Goal: Task Accomplishment & Management: Manage account settings

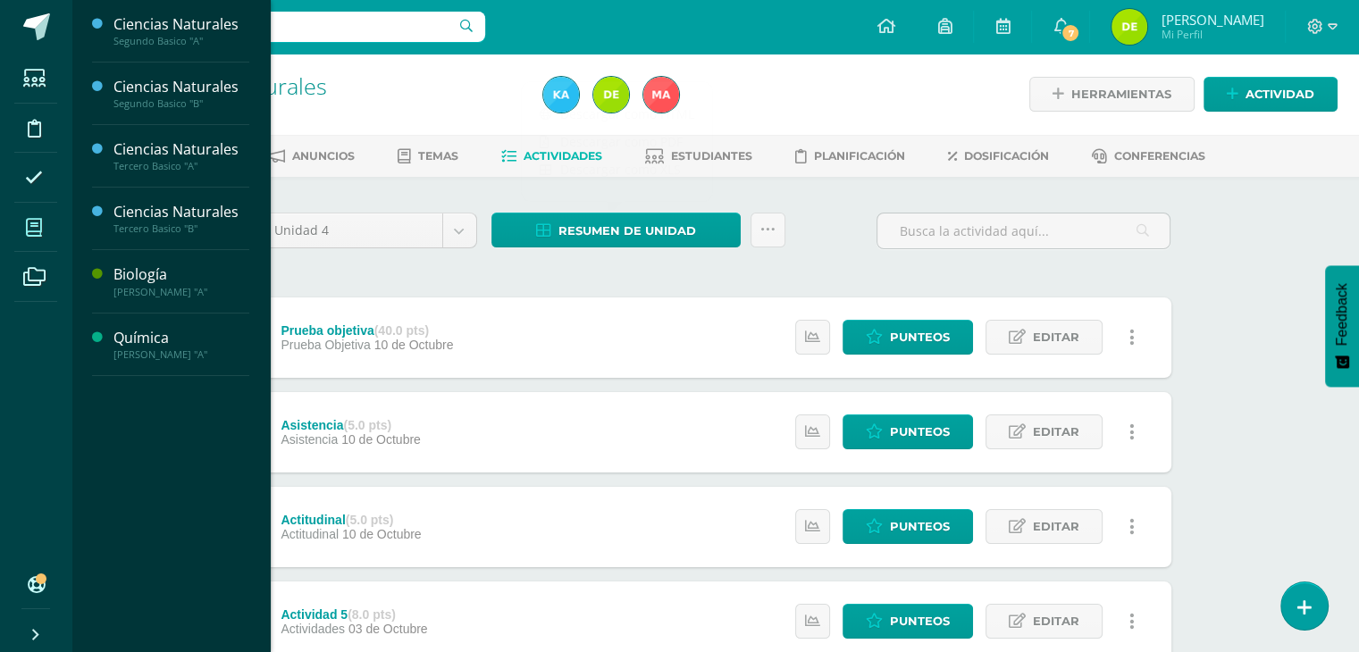
click at [38, 226] on icon at bounding box center [34, 228] width 16 height 18
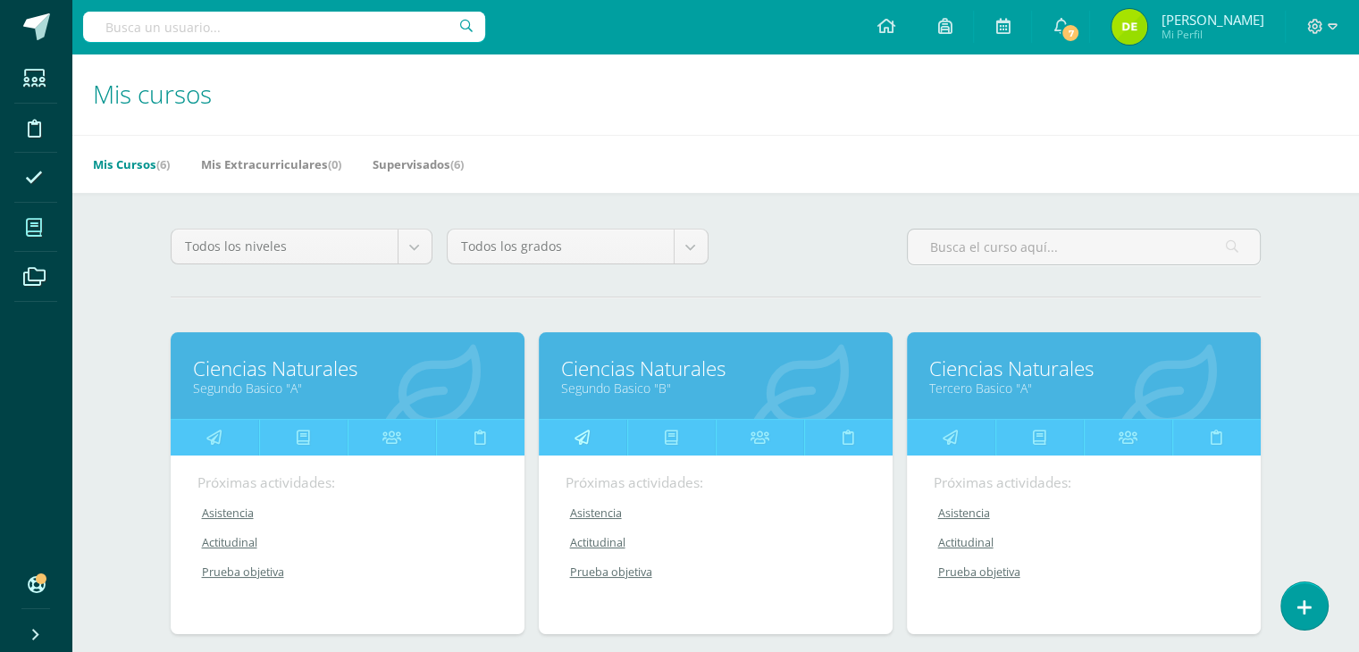
click at [600, 433] on link at bounding box center [583, 438] width 88 height 36
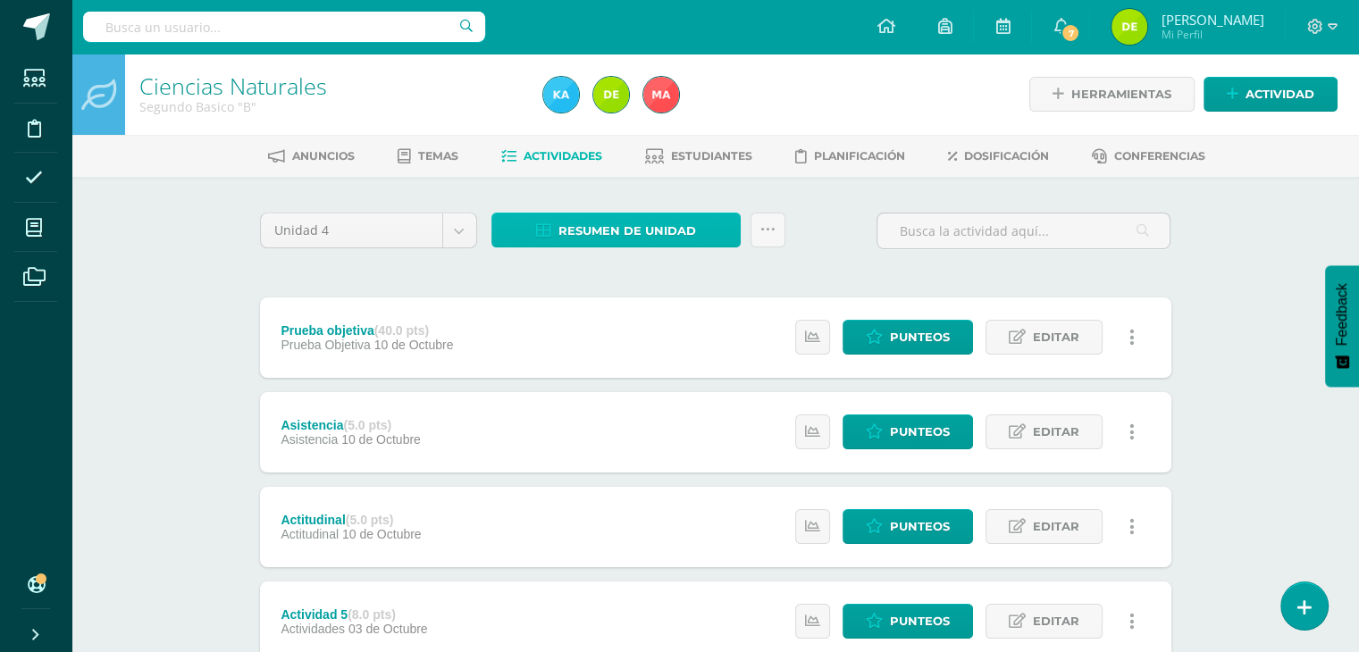
click at [590, 224] on span "Resumen de unidad" at bounding box center [628, 231] width 138 height 33
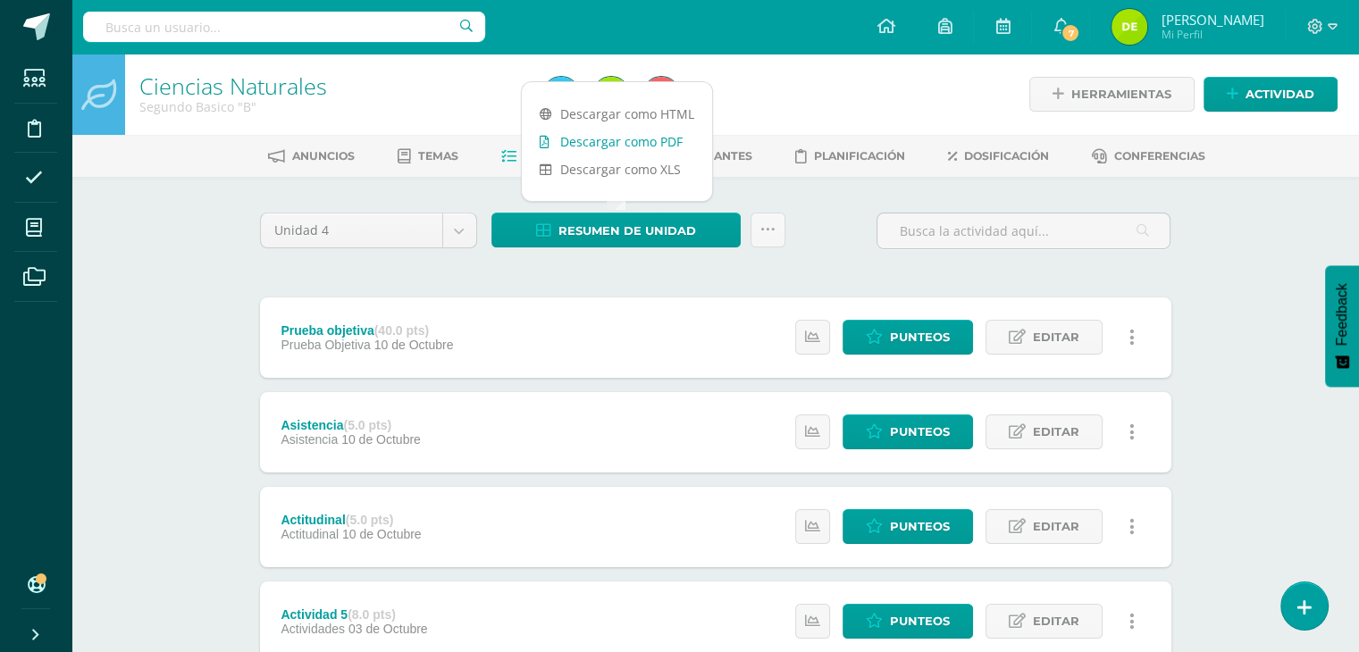
click at [663, 140] on link "Descargar como PDF" at bounding box center [617, 142] width 190 height 28
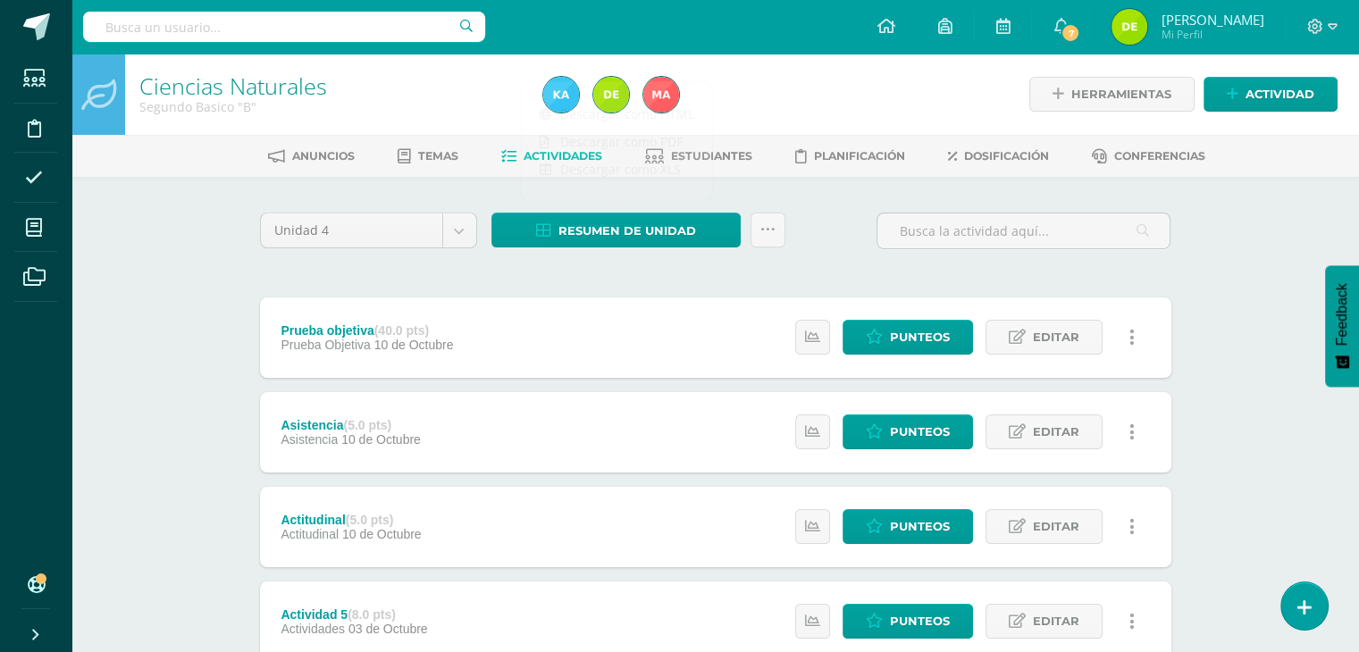
click at [925, 316] on div "Estatus de Actividad: 0 Estudiantes sin calificar 0 Estudiantes con cero Media …" at bounding box center [970, 338] width 403 height 80
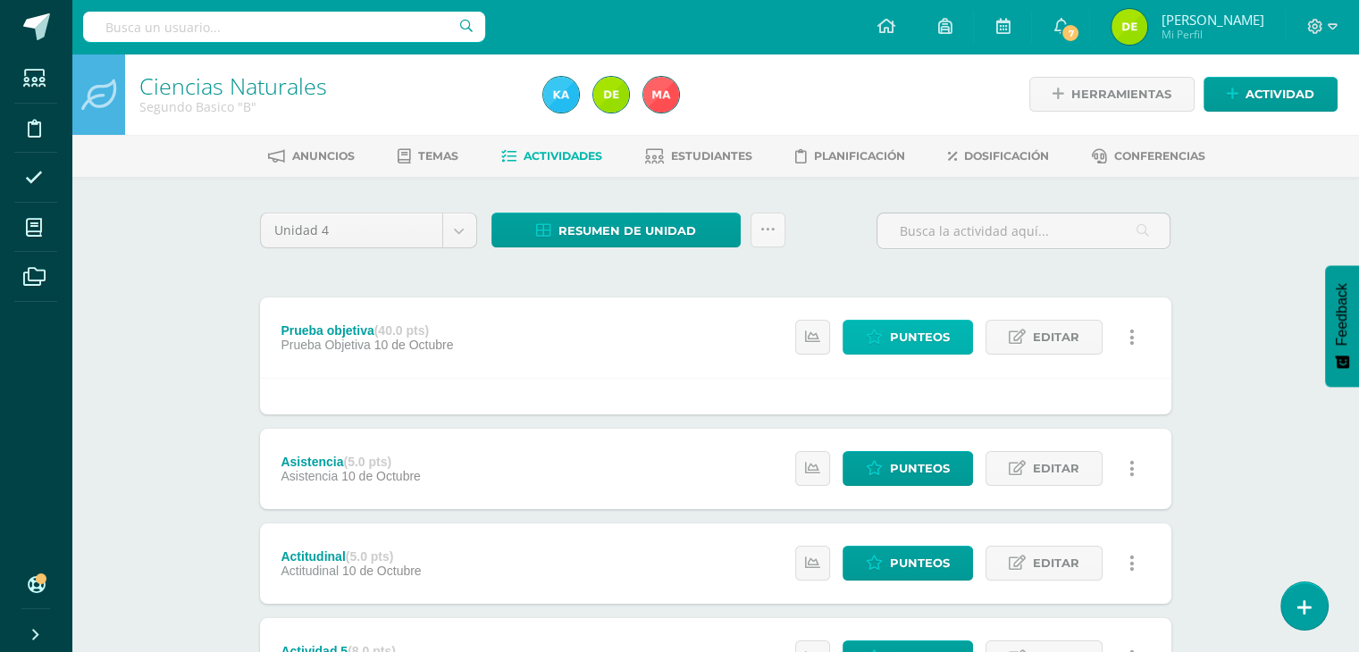
click at [925, 336] on span "Punteos" at bounding box center [920, 337] width 60 height 33
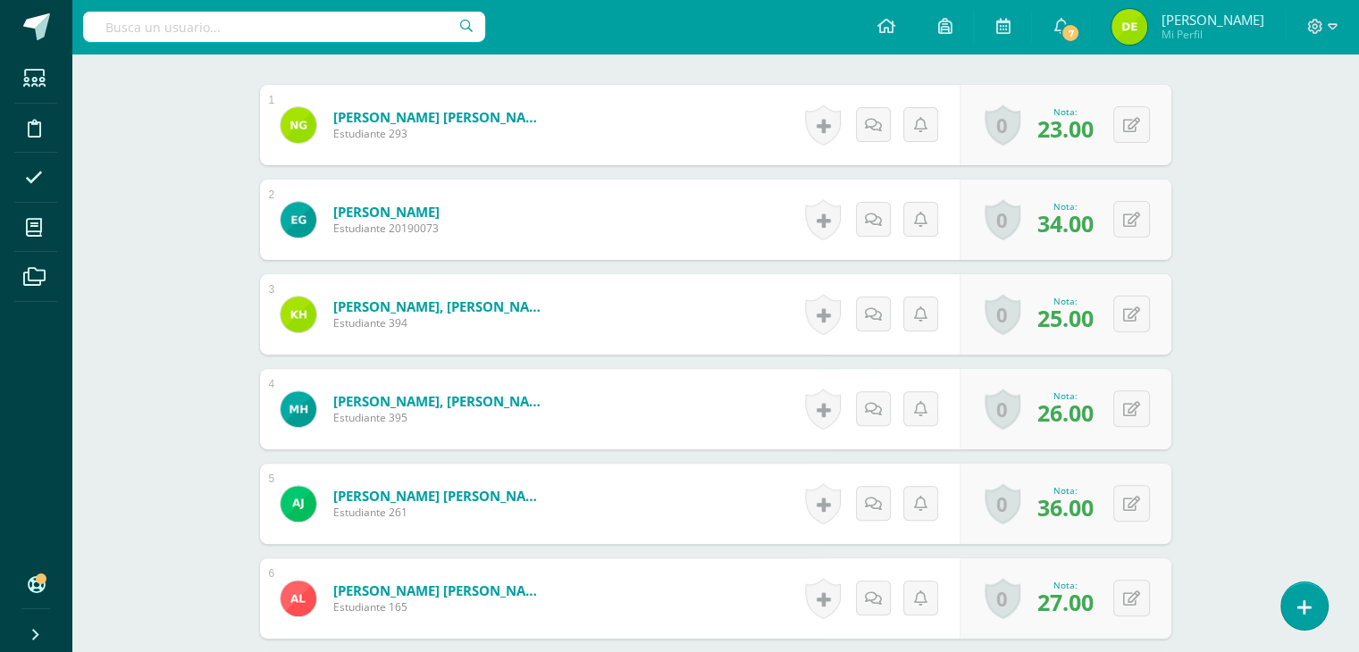
scroll to position [542, 0]
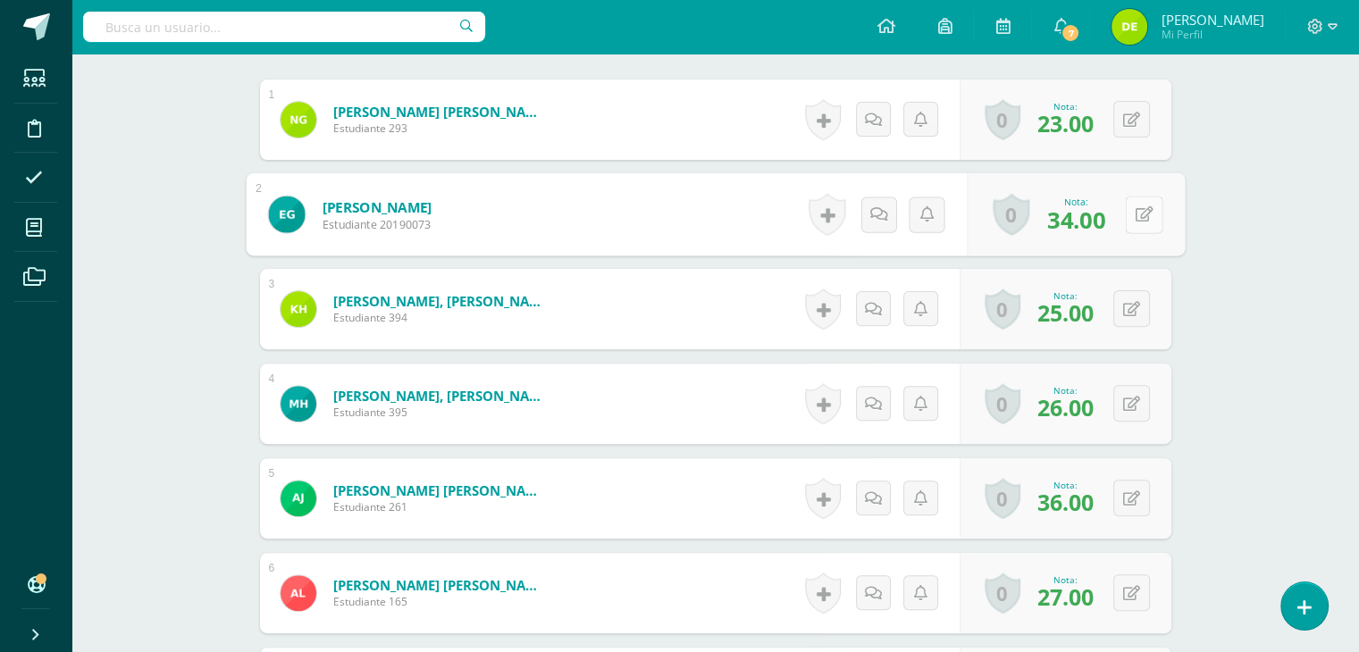
click at [1141, 216] on button at bounding box center [1144, 215] width 38 height 38
type input "39"
click at [1099, 217] on icon at bounding box center [1097, 220] width 16 height 15
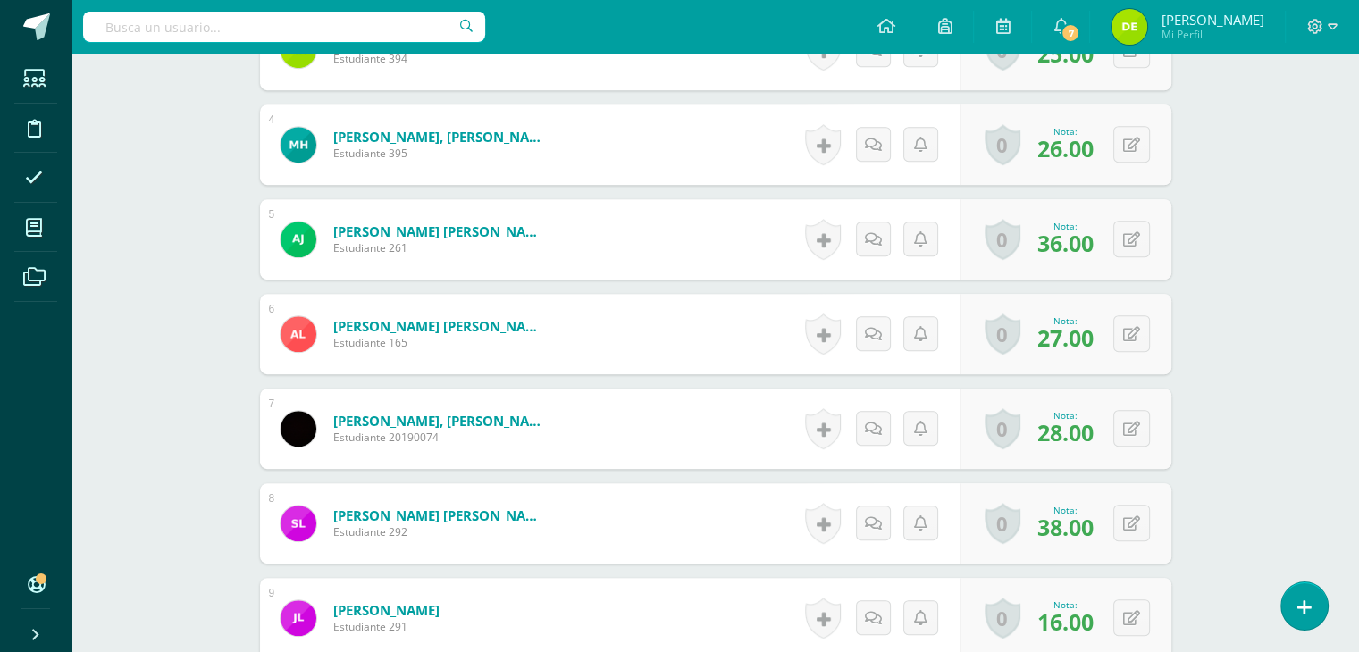
scroll to position [816, 0]
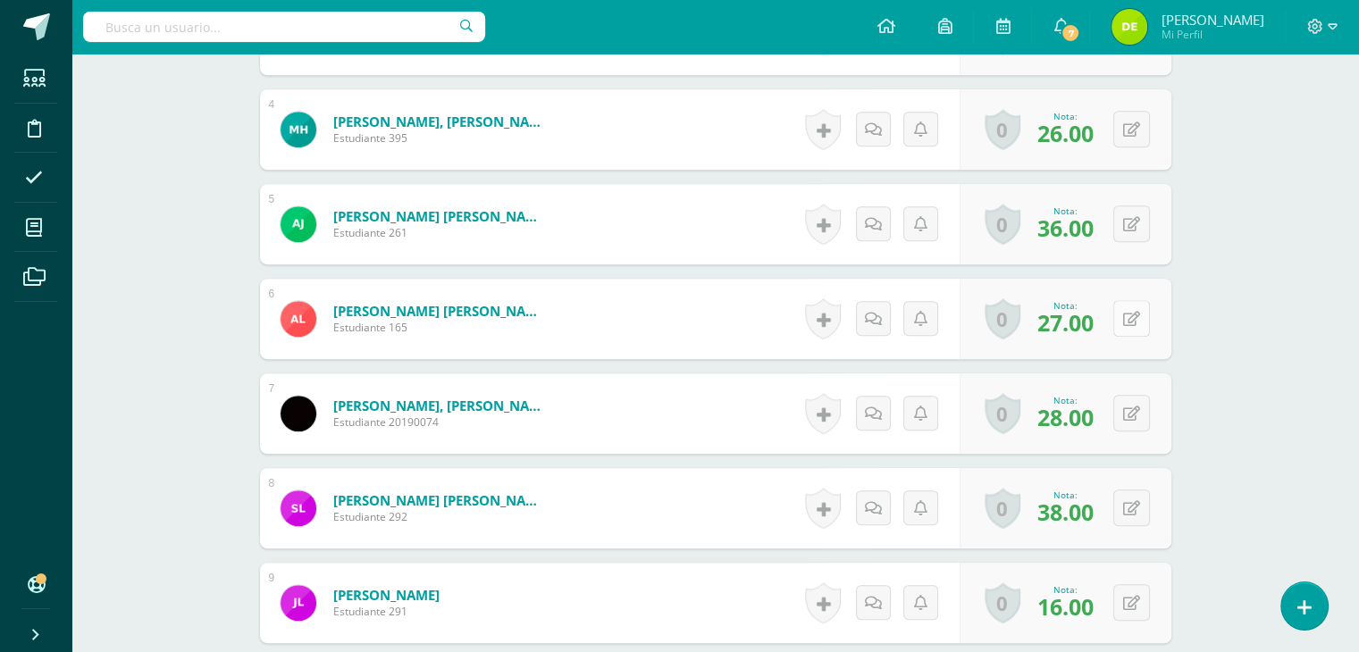
click at [1132, 322] on button at bounding box center [1132, 318] width 37 height 37
type input "35"
click at [1094, 322] on icon at bounding box center [1097, 324] width 16 height 15
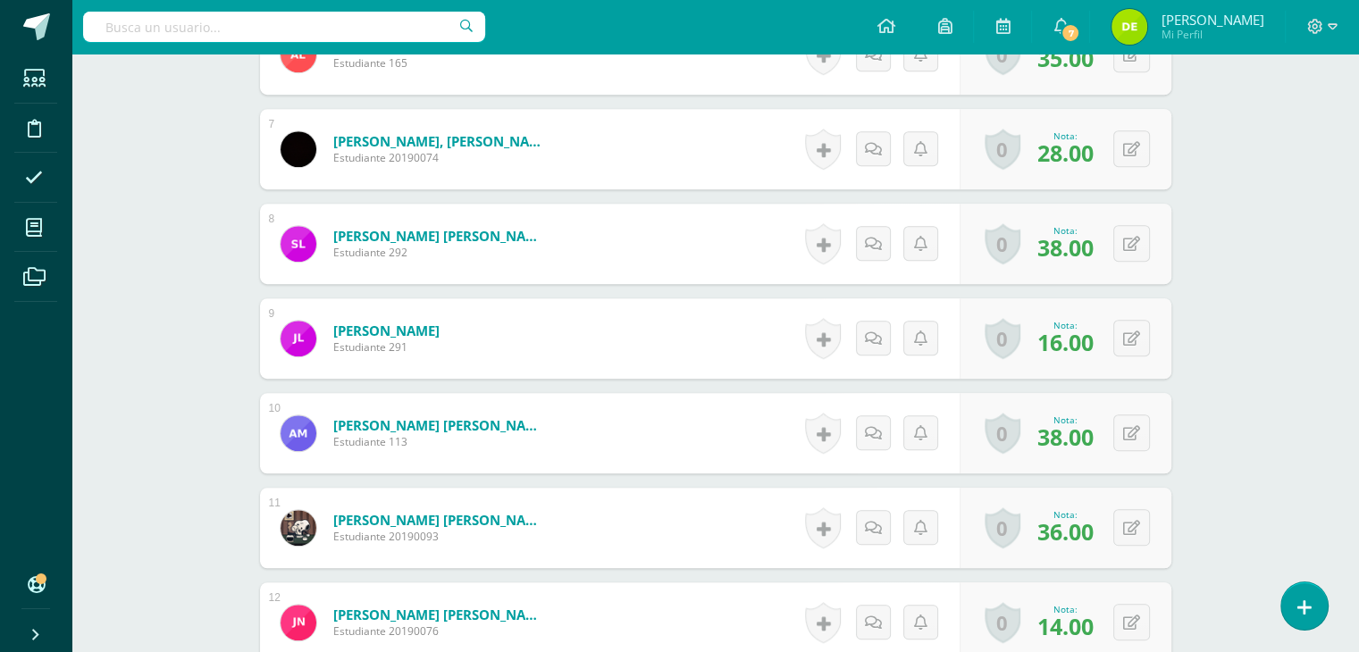
scroll to position [1094, 0]
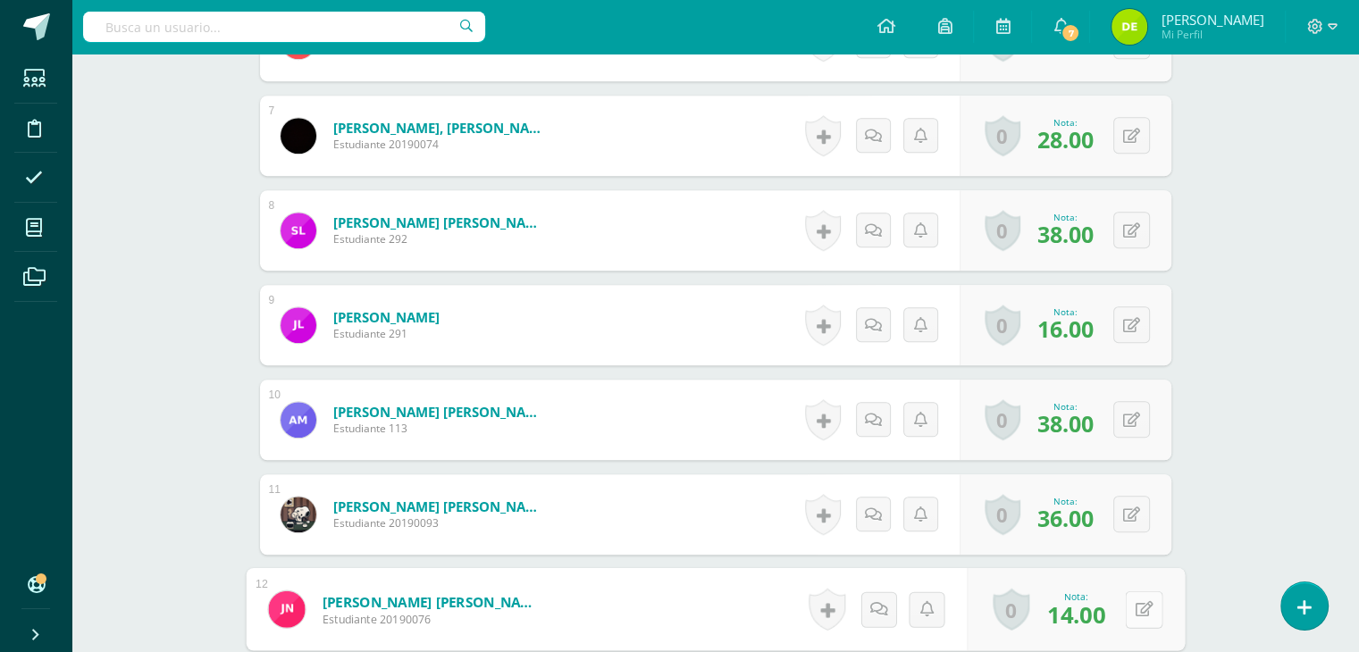
click at [1140, 611] on button at bounding box center [1144, 610] width 38 height 38
type input "20"
click at [1098, 611] on icon at bounding box center [1097, 615] width 16 height 15
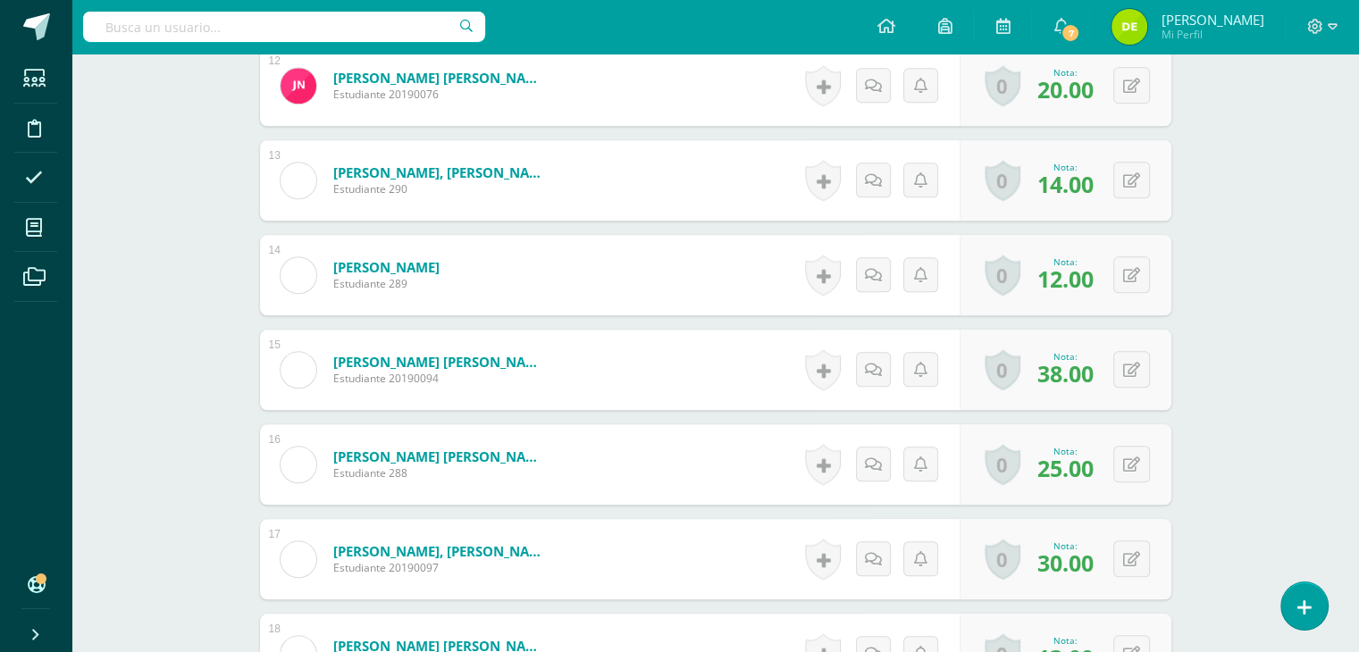
scroll to position [1637, 0]
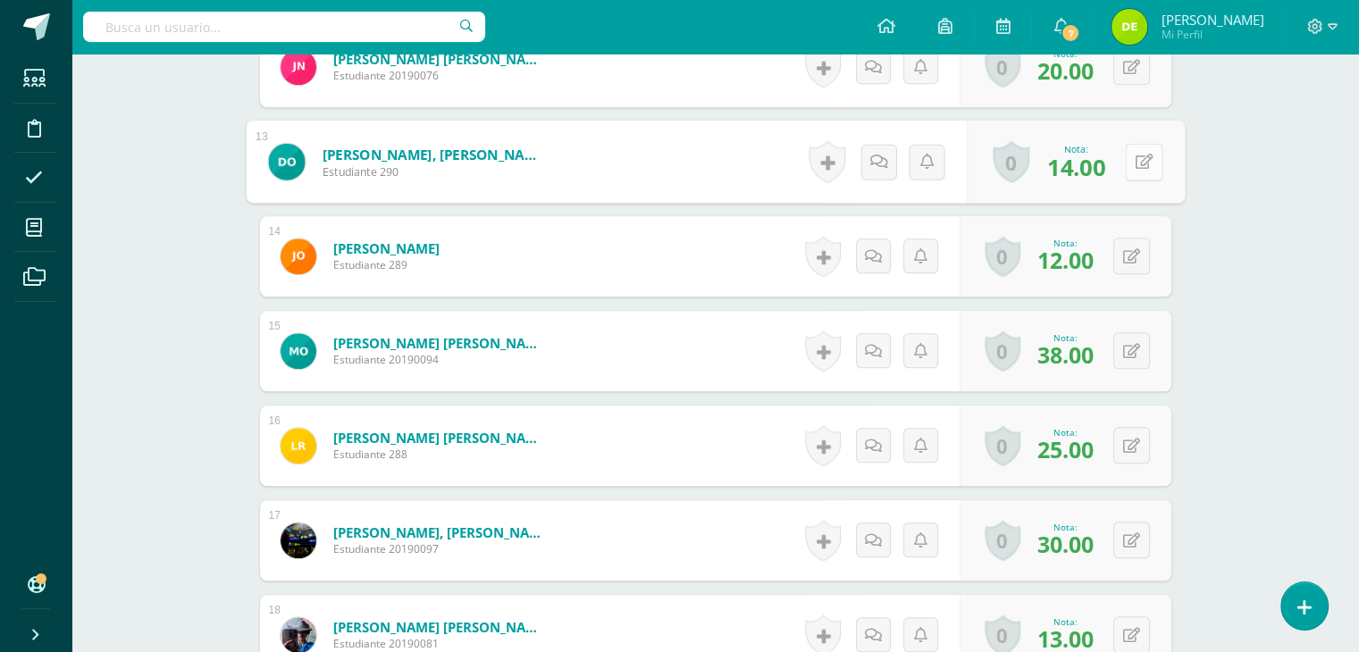
click at [1132, 160] on button at bounding box center [1144, 162] width 38 height 38
type input "34"
click at [1108, 163] on link at bounding box center [1097, 168] width 36 height 36
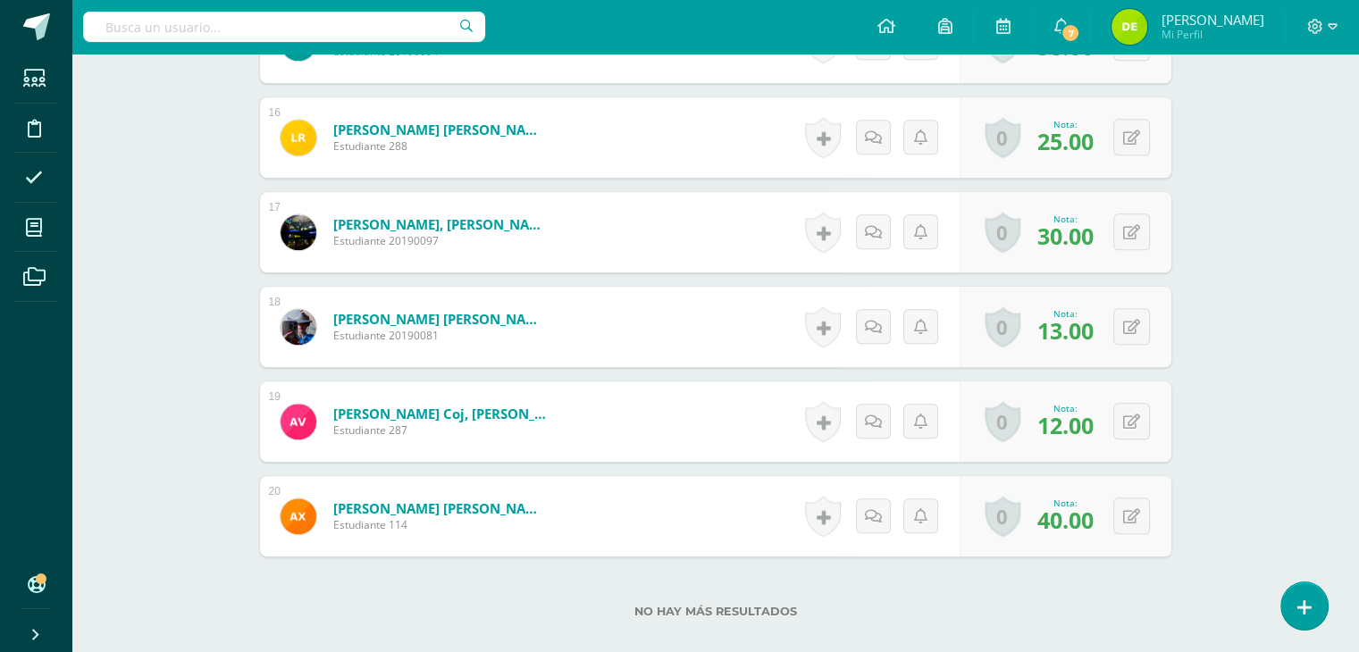
scroll to position [1935, 0]
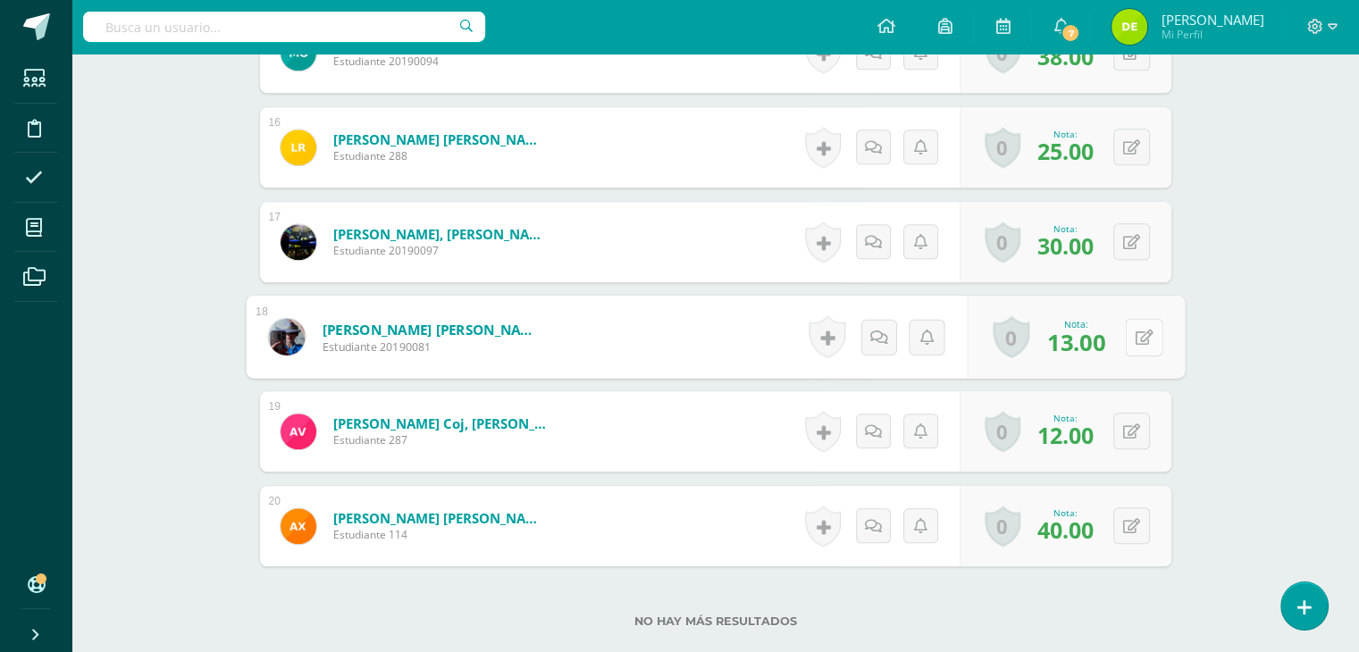
click at [1137, 334] on icon at bounding box center [1144, 336] width 18 height 15
type input "15"
click at [1090, 348] on icon at bounding box center [1097, 342] width 16 height 15
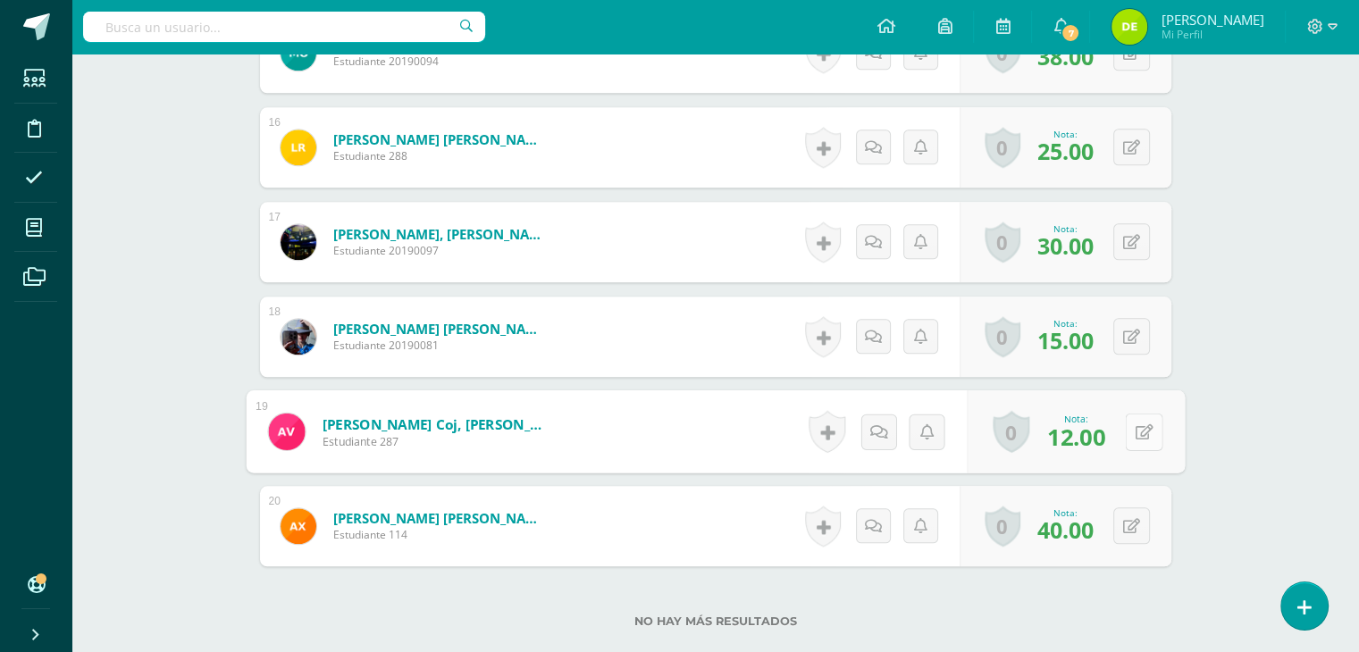
click at [1132, 431] on button at bounding box center [1144, 432] width 38 height 38
type input "25"
click at [1098, 447] on link at bounding box center [1097, 438] width 36 height 36
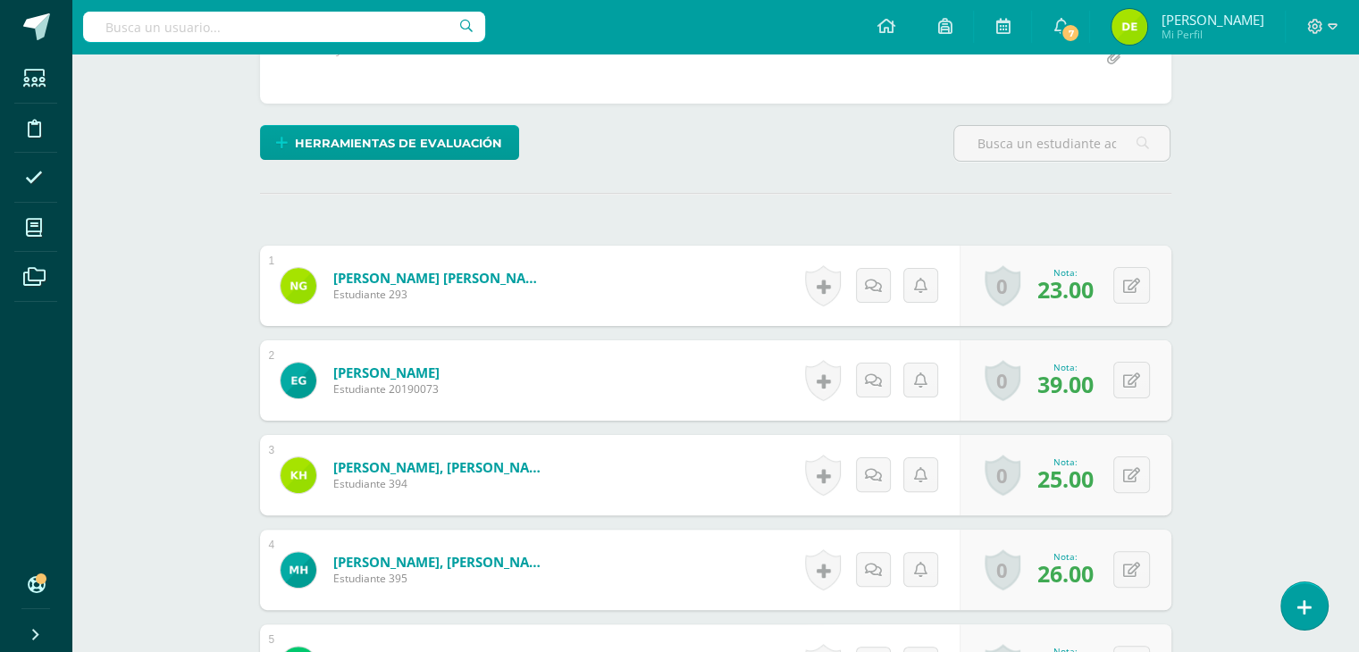
scroll to position [0, 0]
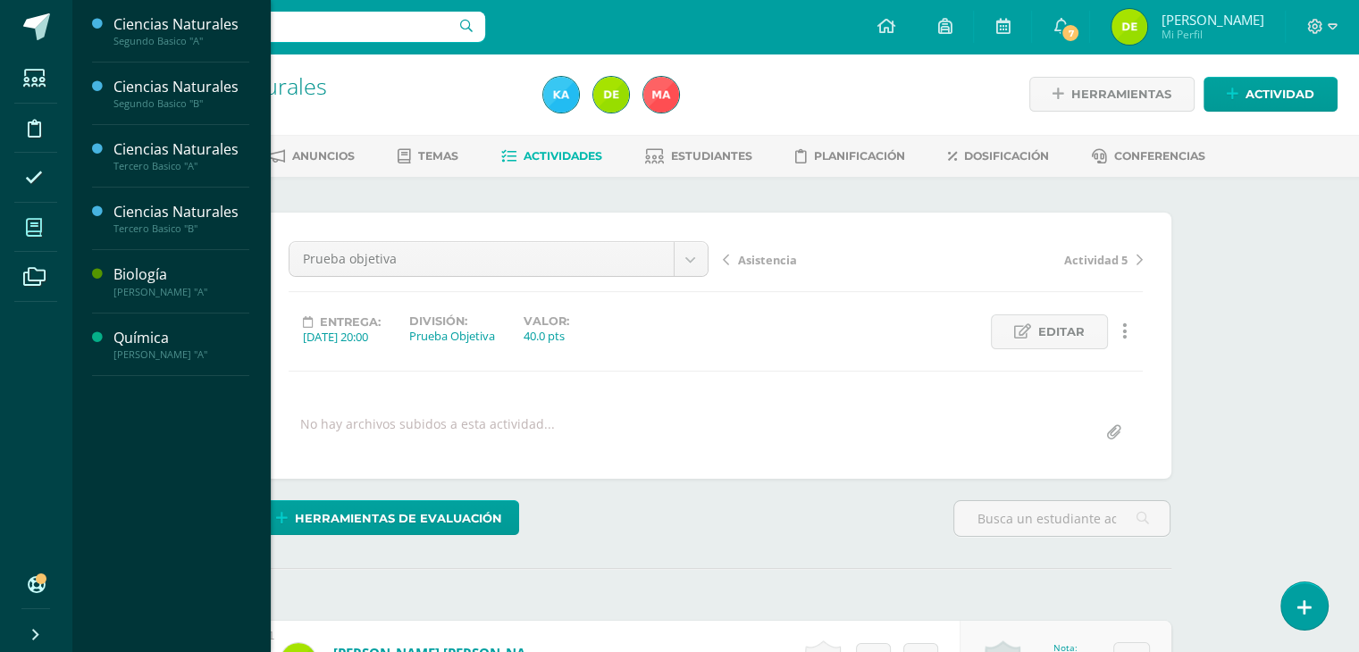
click at [34, 223] on icon at bounding box center [34, 228] width 16 height 18
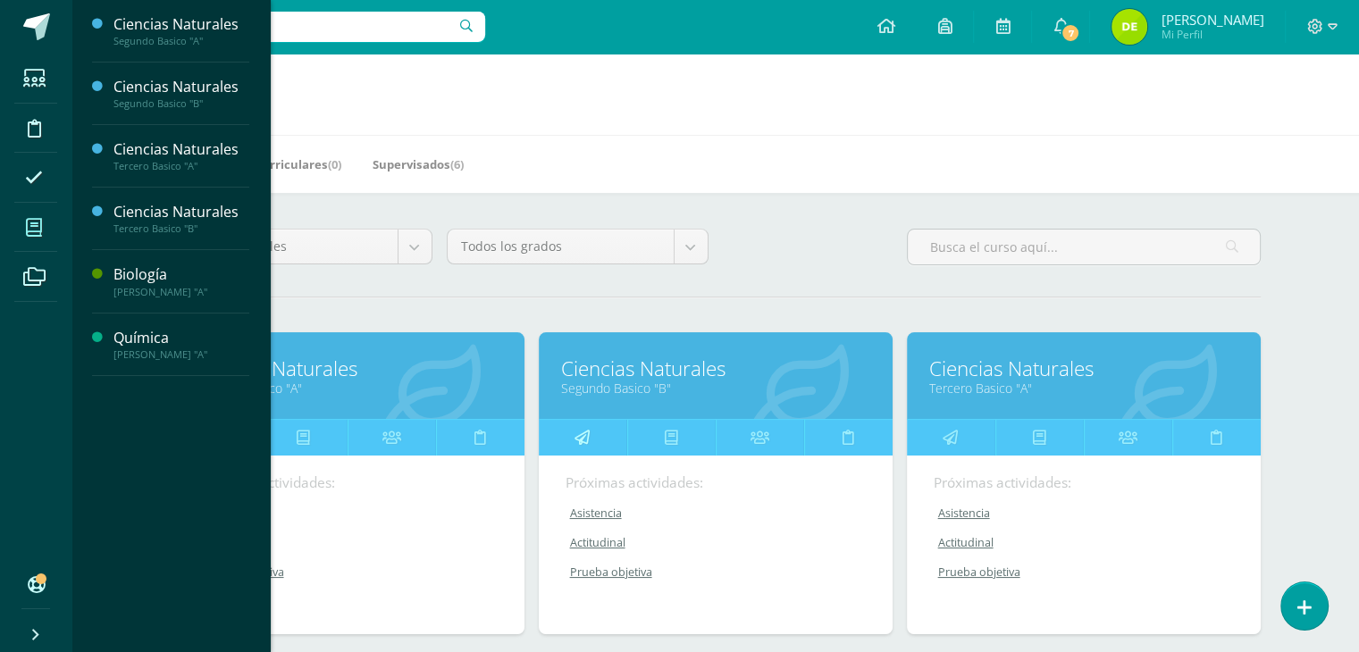
click at [583, 446] on icon at bounding box center [582, 437] width 15 height 35
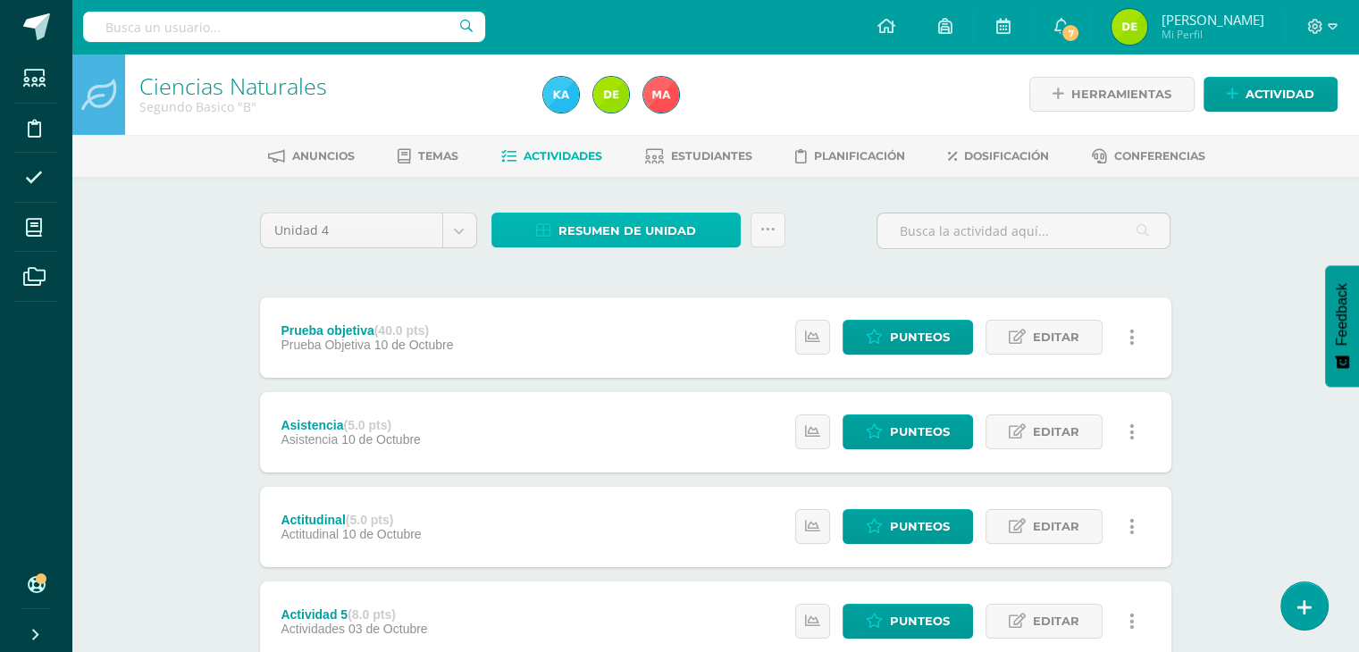
click at [661, 223] on span "Resumen de unidad" at bounding box center [628, 231] width 138 height 33
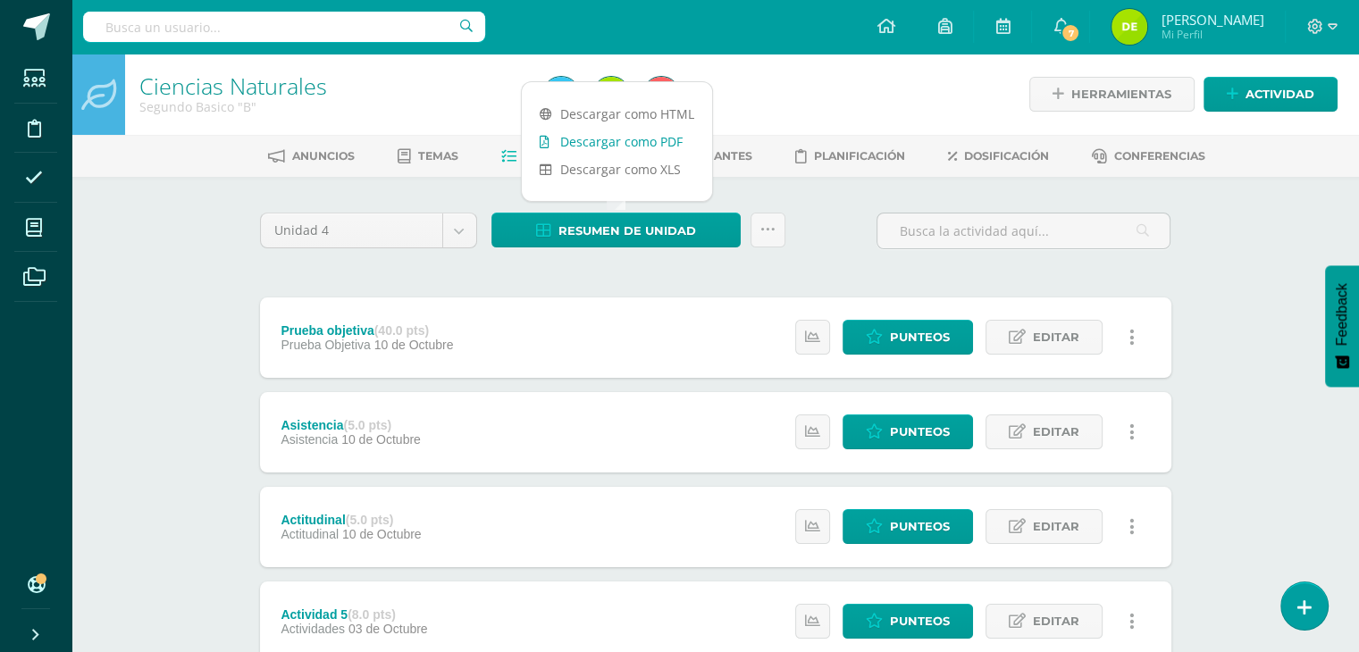
click at [652, 143] on link "Descargar como PDF" at bounding box center [617, 142] width 190 height 28
click at [840, 238] on div "Unidad 4 Unidad 1 Unidad 2 Unidad 3 Unidad 4 Resumen de unidad Subir actividade…" at bounding box center [716, 238] width 926 height 51
